Goal: Transaction & Acquisition: Purchase product/service

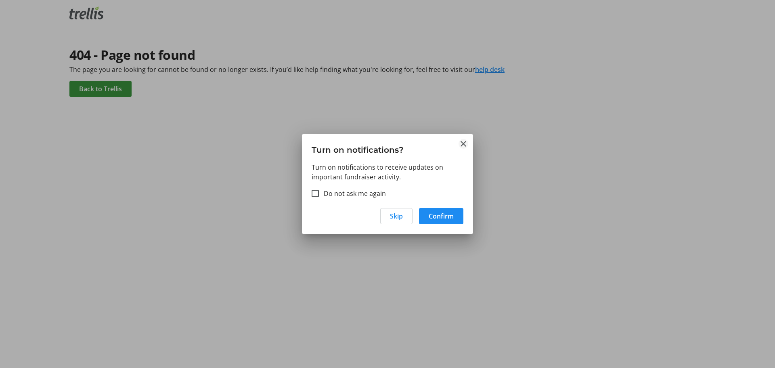
click at [466, 141] on mat-icon "Close" at bounding box center [464, 144] width 10 height 10
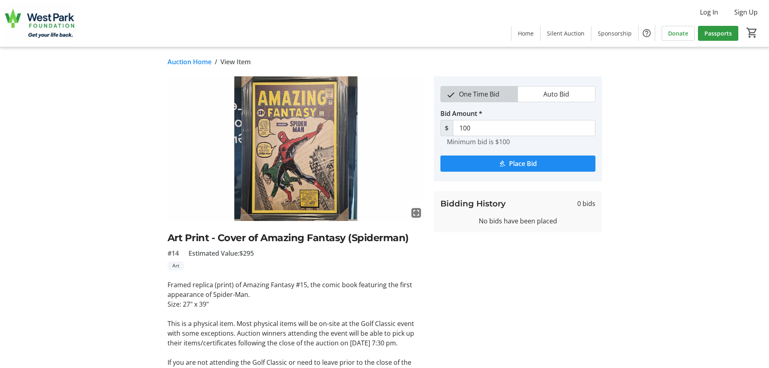
click at [472, 92] on span "One Time Bid" at bounding box center [479, 93] width 50 height 15
click at [537, 164] on span "submit" at bounding box center [517, 163] width 155 height 19
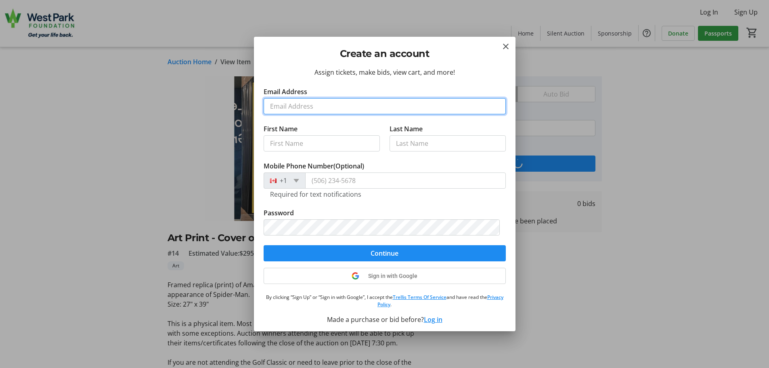
click at [334, 107] on input "Email Address" at bounding box center [385, 106] width 242 height 16
type input "justindrewkrieger@gmail.com"
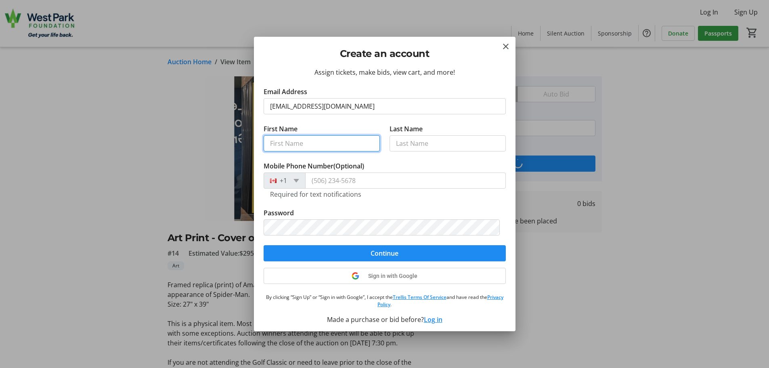
type input "Justin"
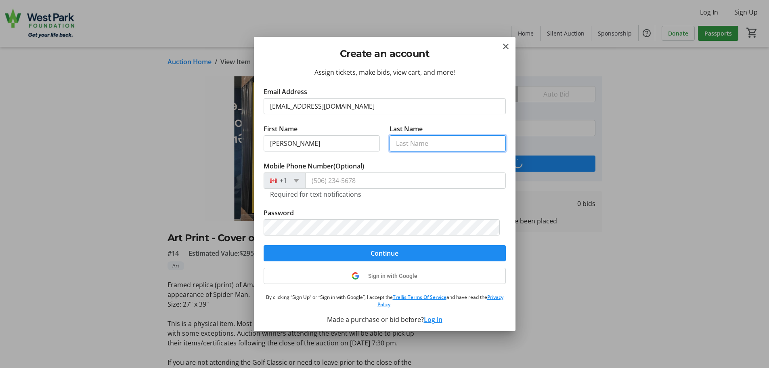
type input "Krieger"
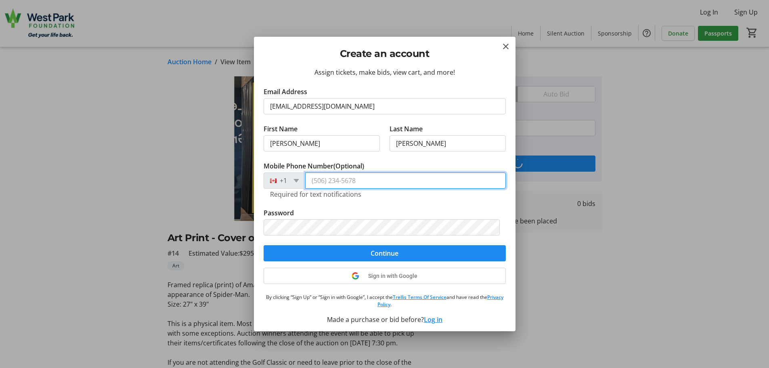
type input "(647) 210-3797"
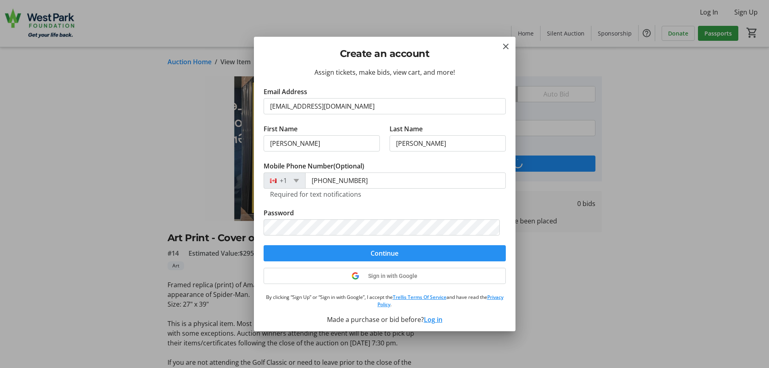
click at [426, 255] on span "submit" at bounding box center [385, 252] width 242 height 19
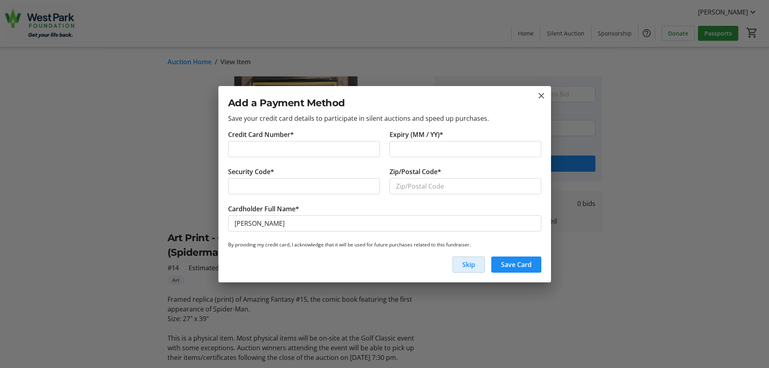
click at [471, 265] on span "Skip" at bounding box center [468, 265] width 13 height 10
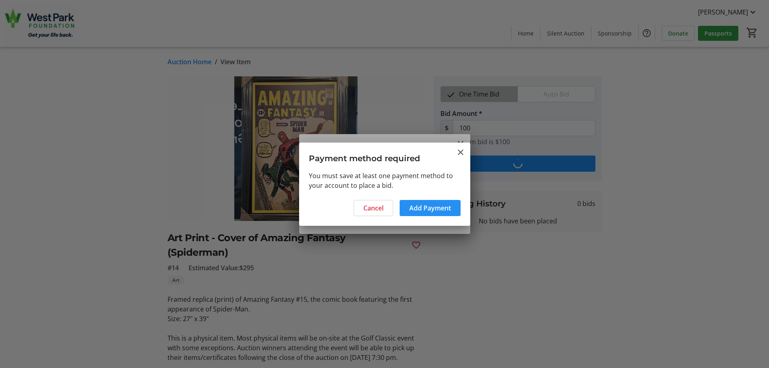
click at [440, 208] on span "Add Payment" at bounding box center [430, 208] width 42 height 10
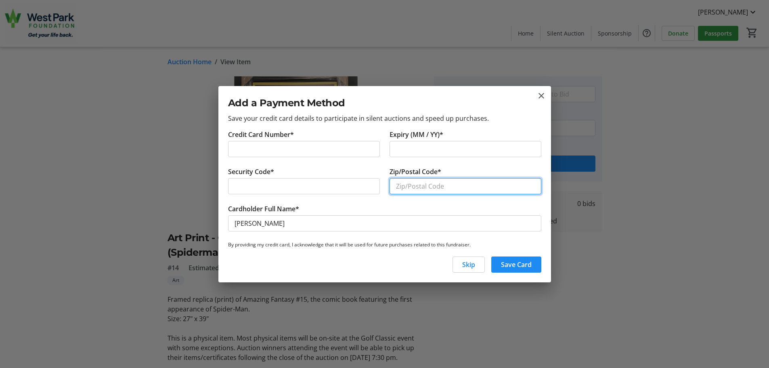
click at [475, 189] on input "Zip/Postal Code*" at bounding box center [466, 186] width 152 height 16
type input "M5M2C5"
click at [524, 263] on span "Save Card" at bounding box center [516, 265] width 31 height 10
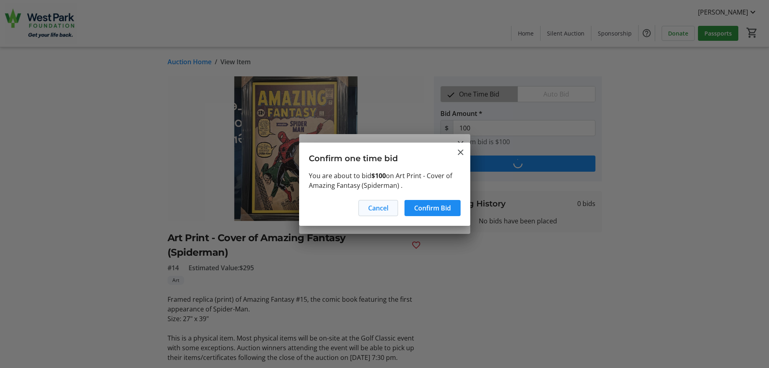
click at [382, 209] on span "Cancel" at bounding box center [378, 208] width 20 height 10
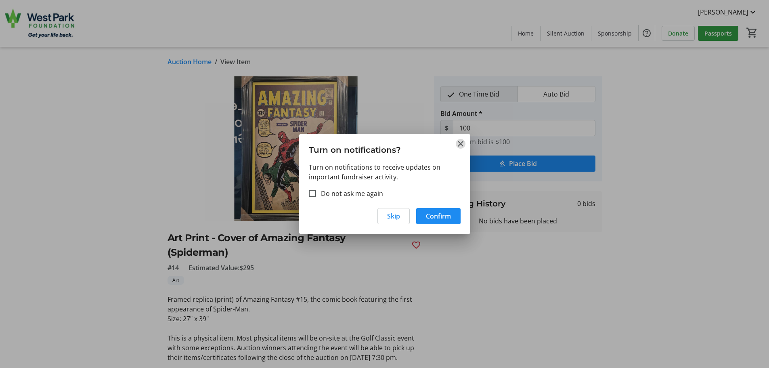
click at [459, 145] on mat-icon "Close" at bounding box center [461, 144] width 10 height 10
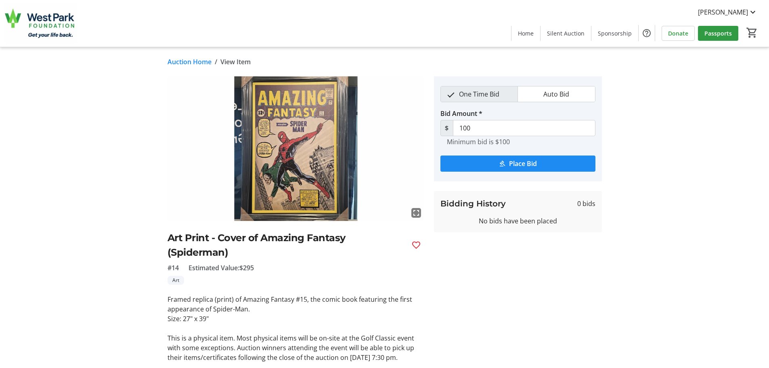
click at [297, 153] on img at bounding box center [296, 148] width 257 height 145
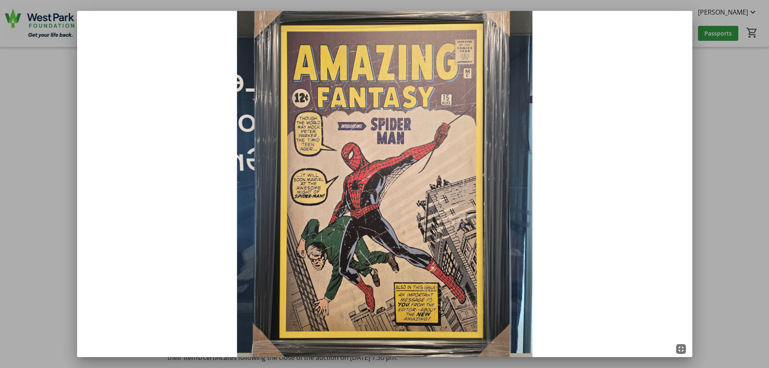
click at [750, 144] on div at bounding box center [384, 184] width 769 height 368
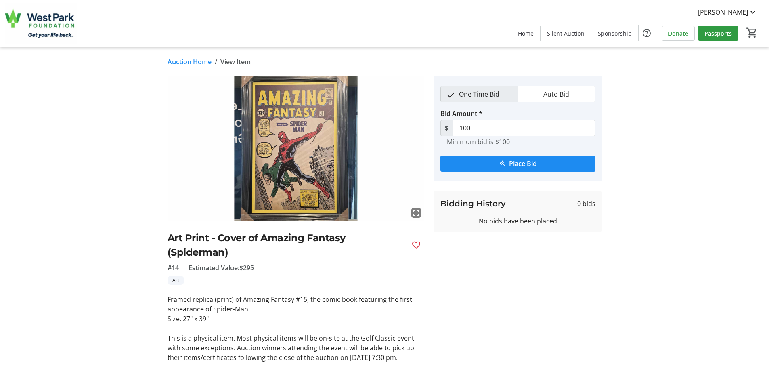
click at [200, 63] on link "Auction Home" at bounding box center [190, 62] width 44 height 10
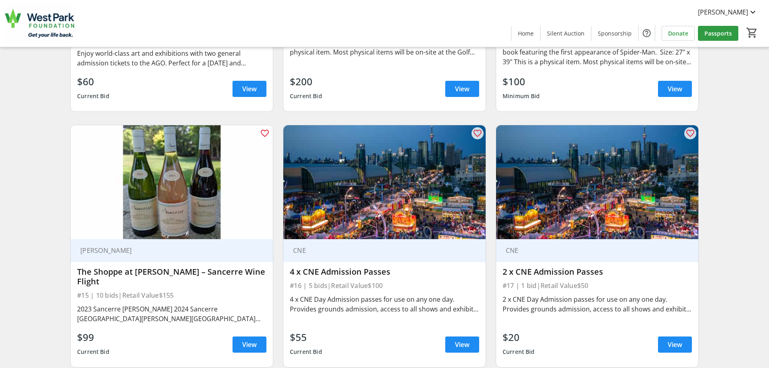
scroll to position [1292, 0]
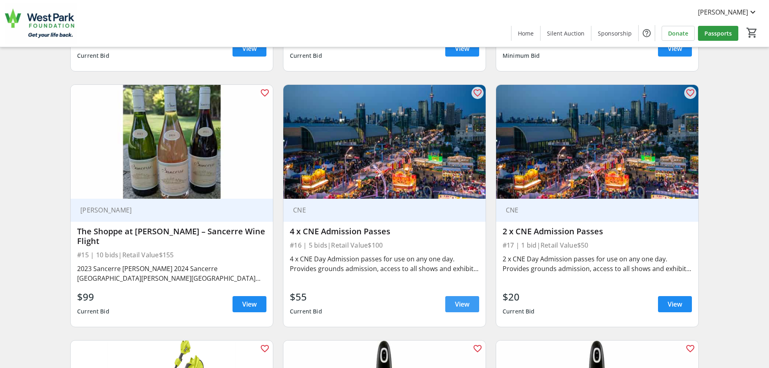
click at [451, 303] on span at bounding box center [462, 303] width 34 height 19
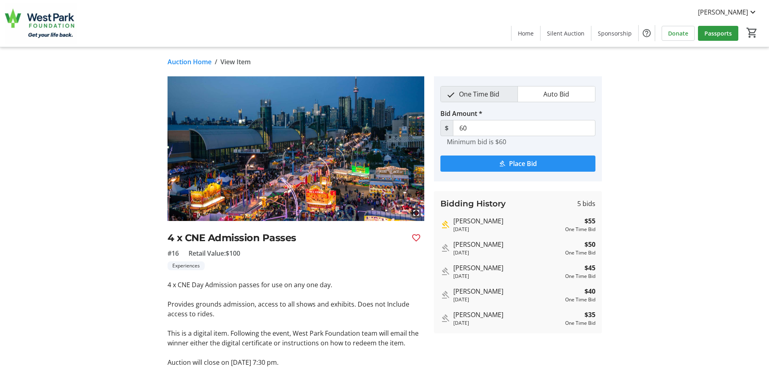
click at [510, 163] on span "Place Bid" at bounding box center [523, 164] width 28 height 10
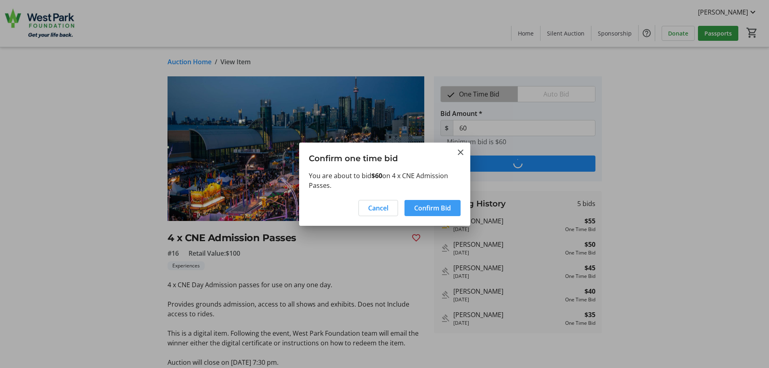
click at [436, 207] on span "Confirm Bid" at bounding box center [432, 208] width 37 height 10
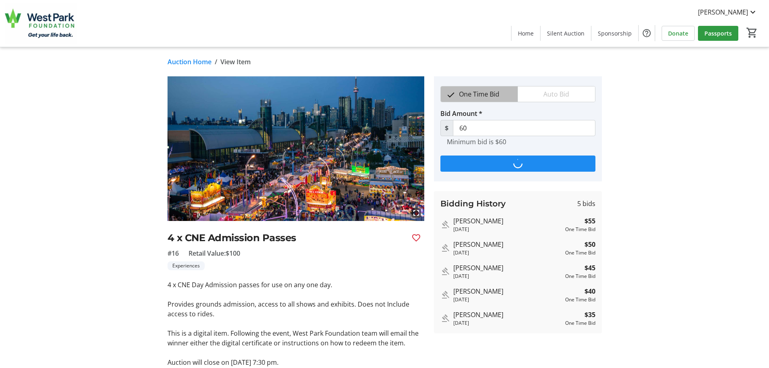
type input "65"
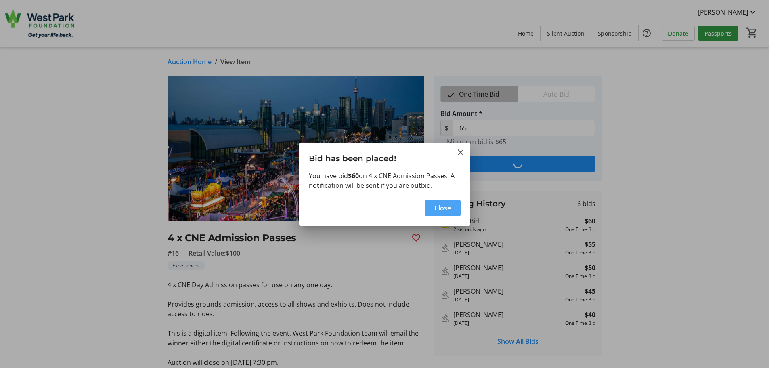
click at [442, 209] on span "Close" at bounding box center [442, 208] width 17 height 10
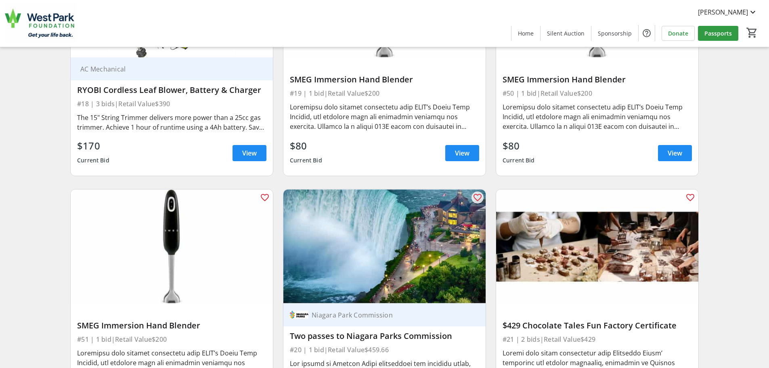
scroll to position [1695, 0]
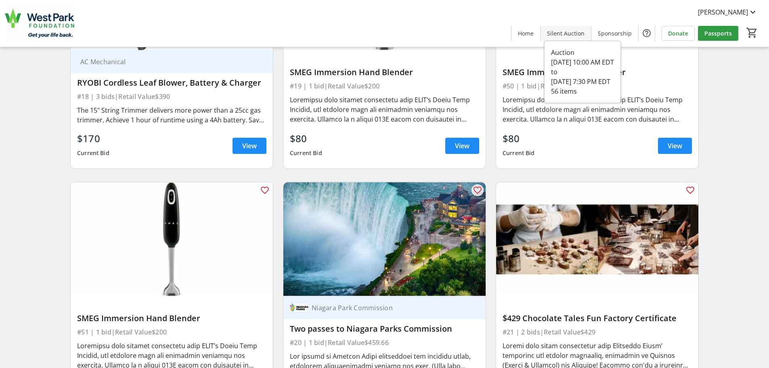
click at [565, 29] on span "Silent Auction" at bounding box center [566, 33] width 38 height 8
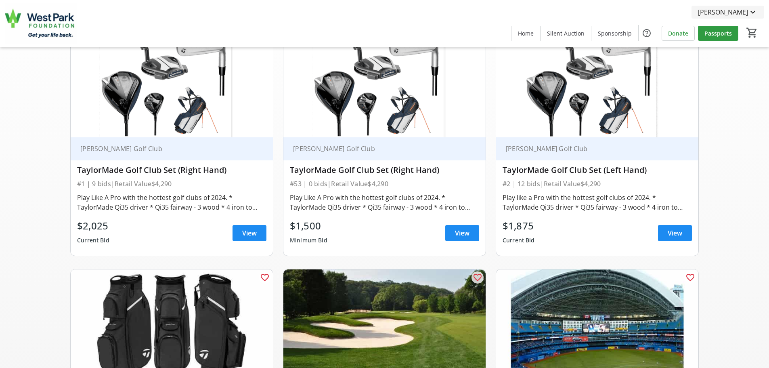
scroll to position [0, 0]
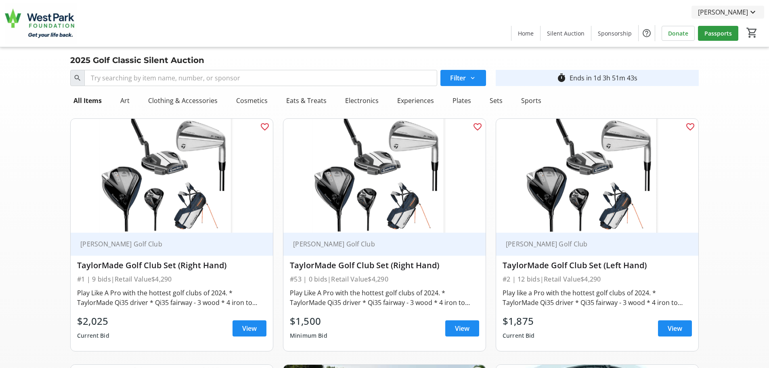
click at [747, 13] on span "Justin Krieger" at bounding box center [723, 12] width 50 height 10
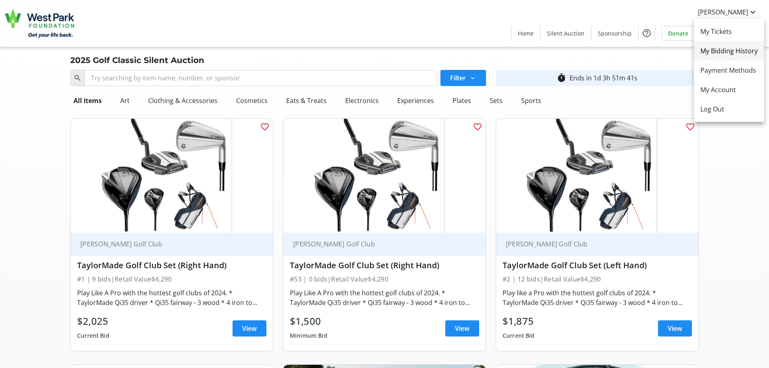
click at [727, 46] on span "My Bidding History" at bounding box center [728, 51] width 57 height 10
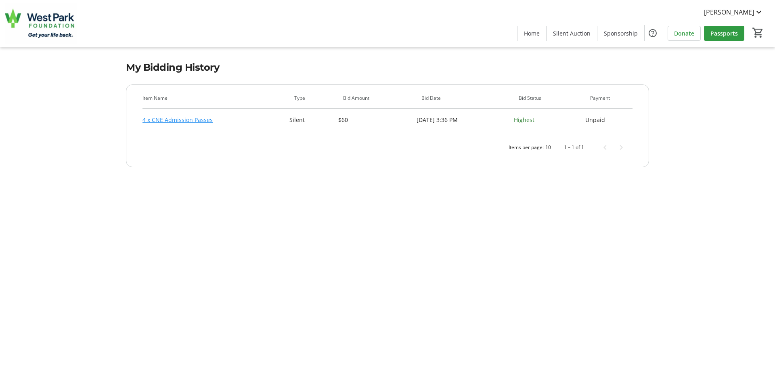
click at [159, 120] on link "4 x CNE Admission Passes" at bounding box center [177, 120] width 70 height 10
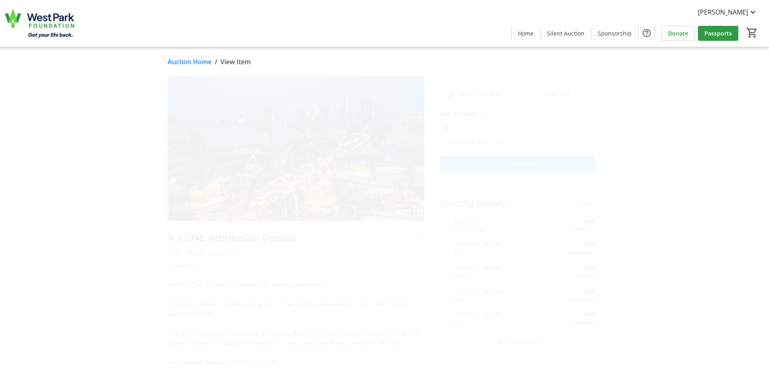
click at [568, 222] on div "$60" at bounding box center [580, 221] width 30 height 10
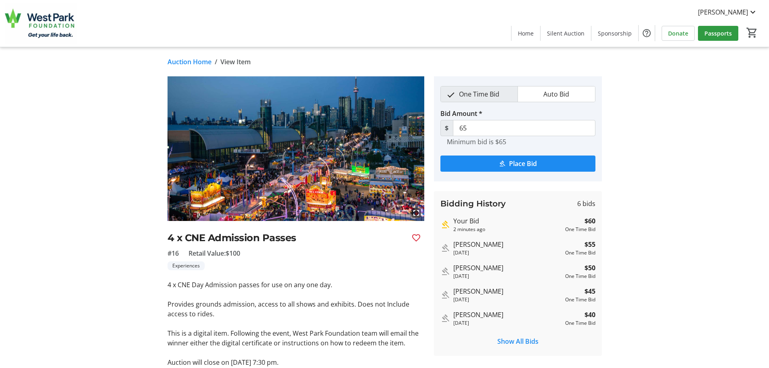
click at [40, 14] on img at bounding box center [41, 23] width 72 height 40
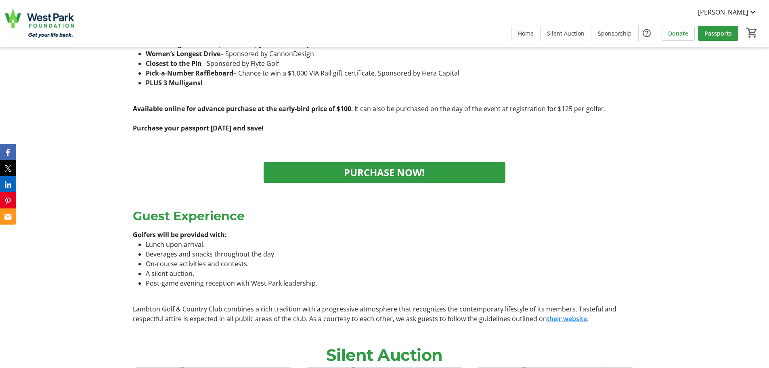
scroll to position [807, 0]
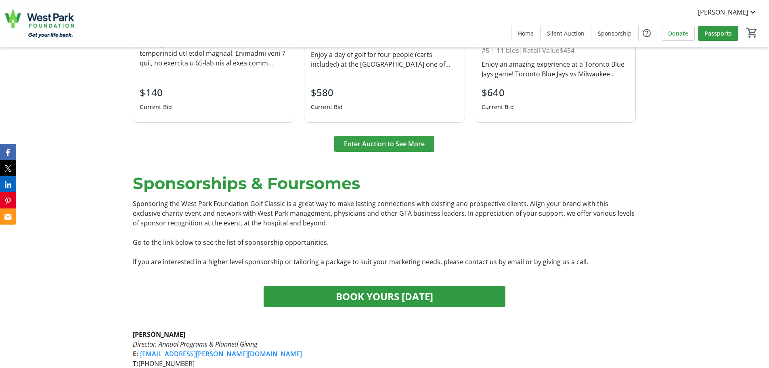
click at [401, 139] on span "Enter Auction to See More" at bounding box center [384, 144] width 81 height 10
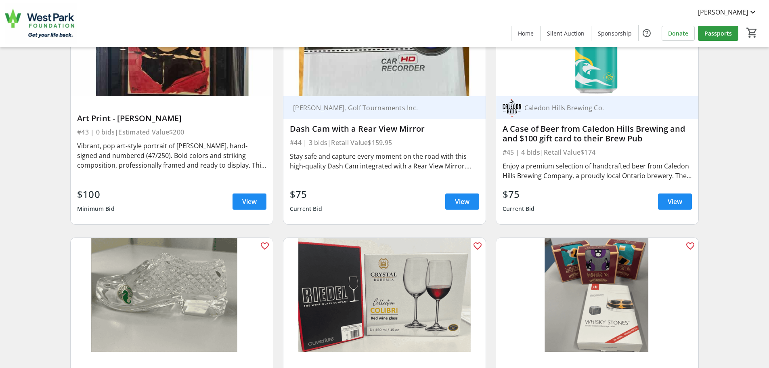
scroll to position [3996, 0]
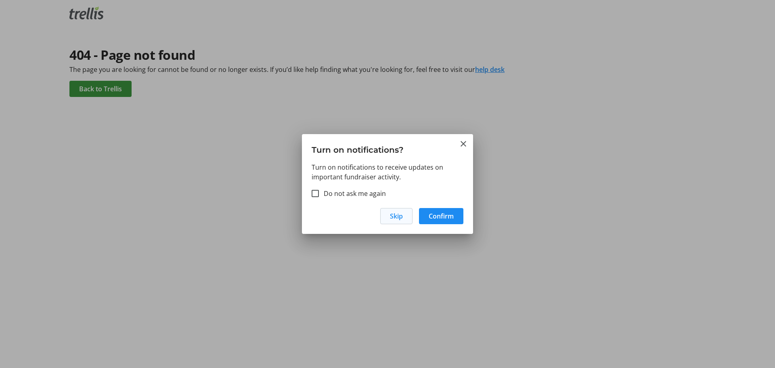
click at [399, 215] on span "Skip" at bounding box center [396, 216] width 13 height 10
